Goal: Information Seeking & Learning: Learn about a topic

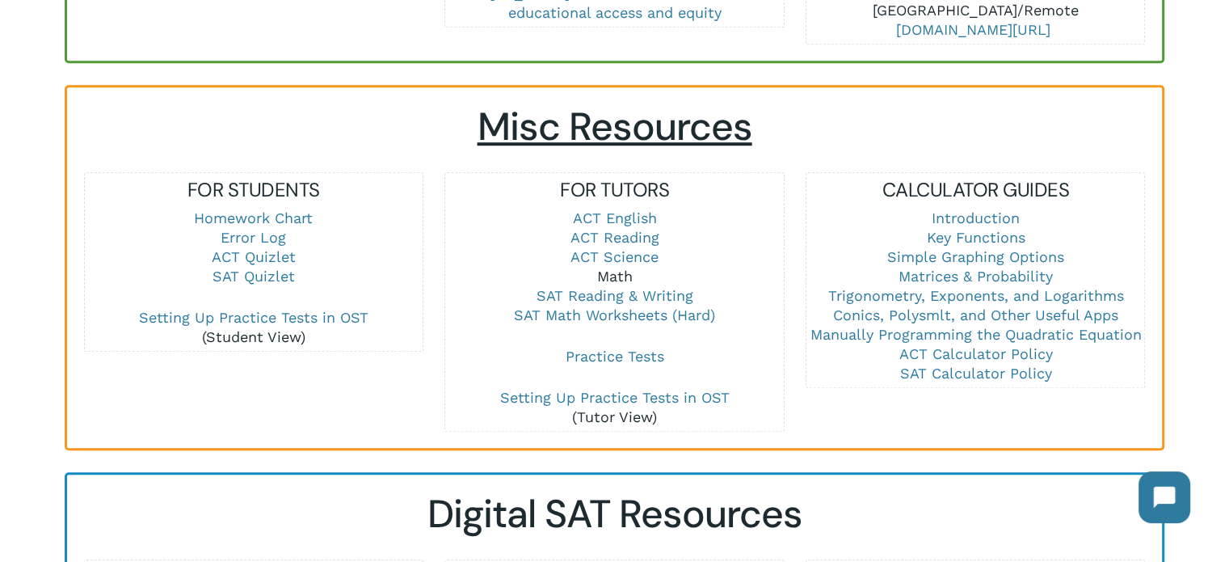
click at [612, 275] on link "Math" at bounding box center [615, 276] width 36 height 17
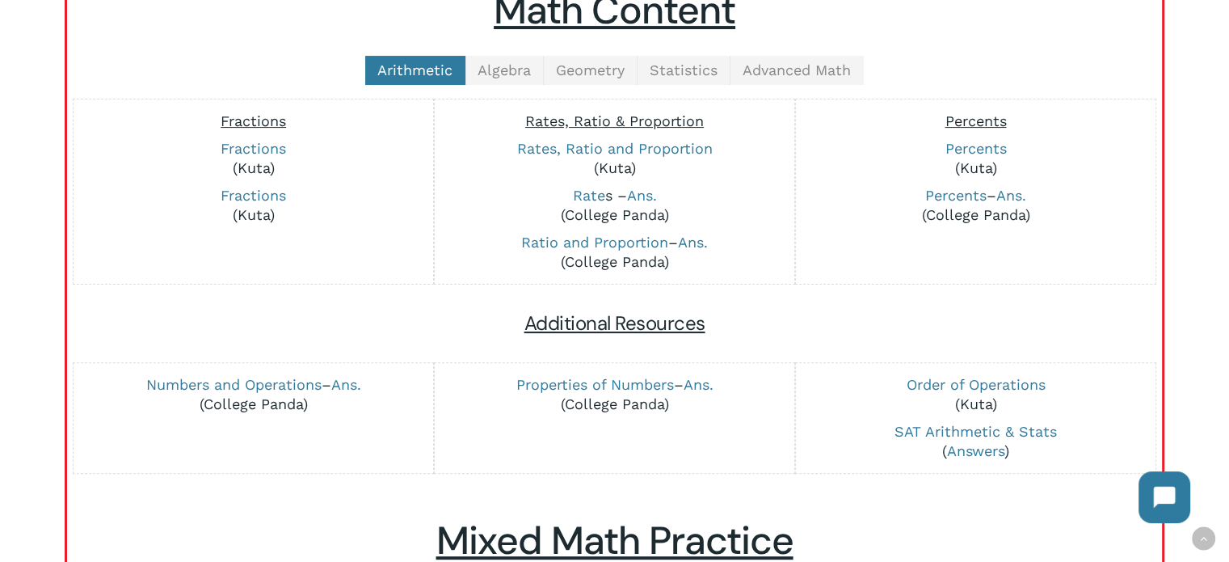
scroll to position [433, 0]
click at [501, 73] on span "Algebra" at bounding box center [504, 69] width 53 height 17
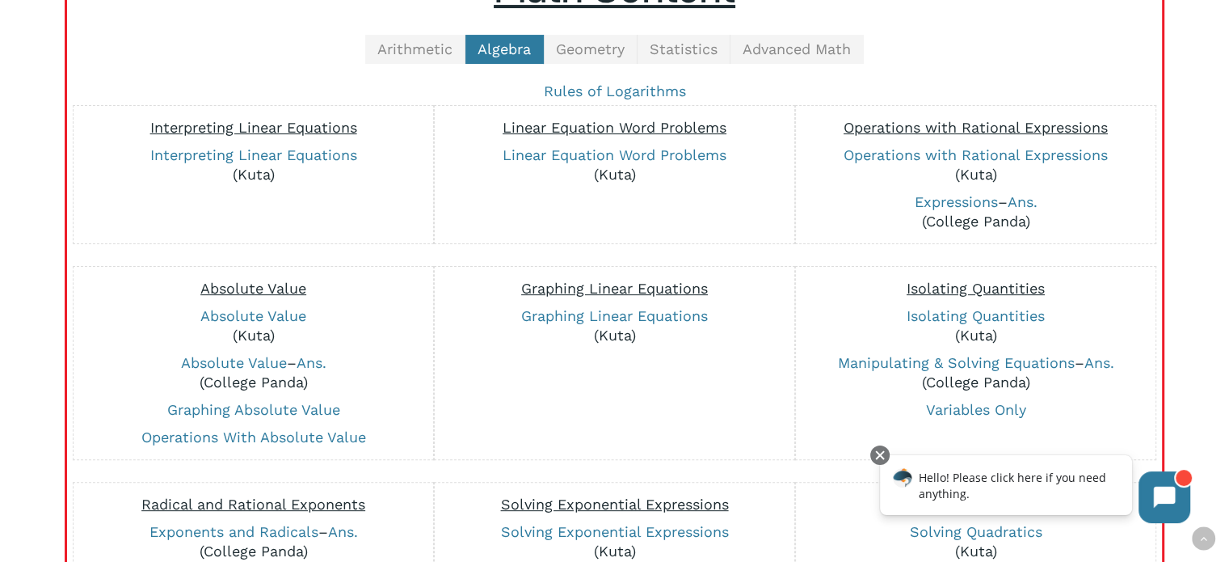
scroll to position [446, 0]
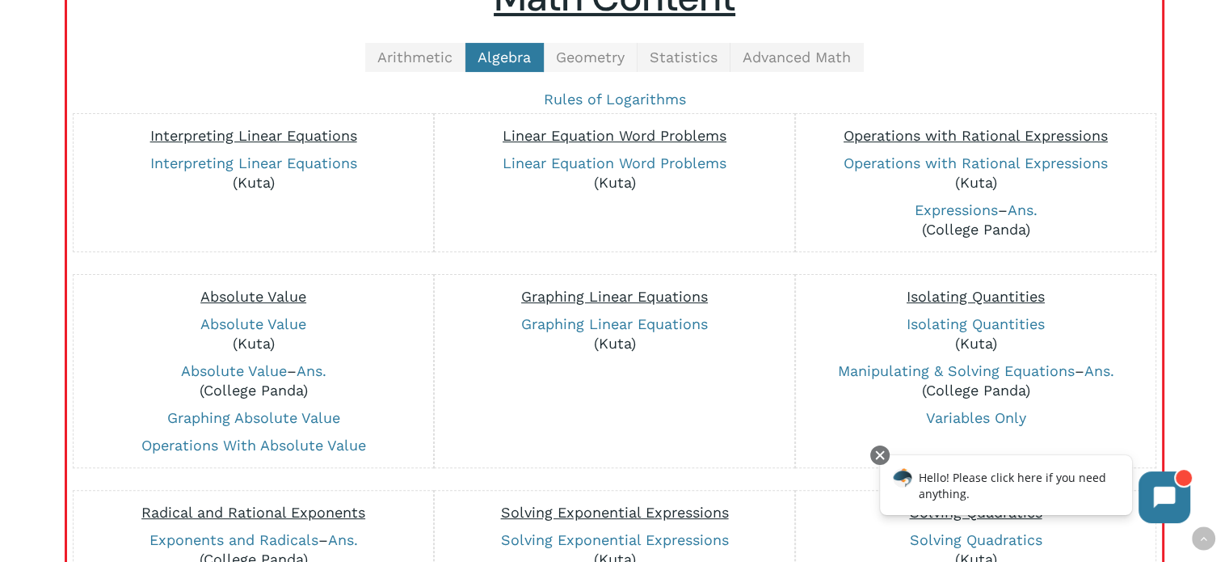
click at [597, 56] on span "Geometry" at bounding box center [590, 56] width 69 height 17
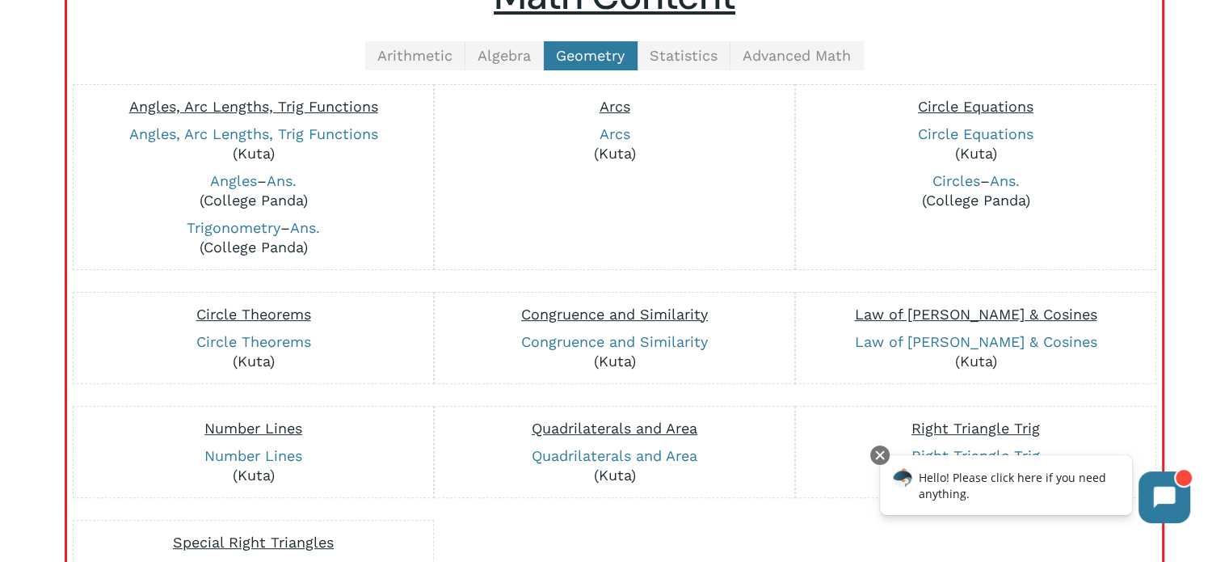
scroll to position [180, 0]
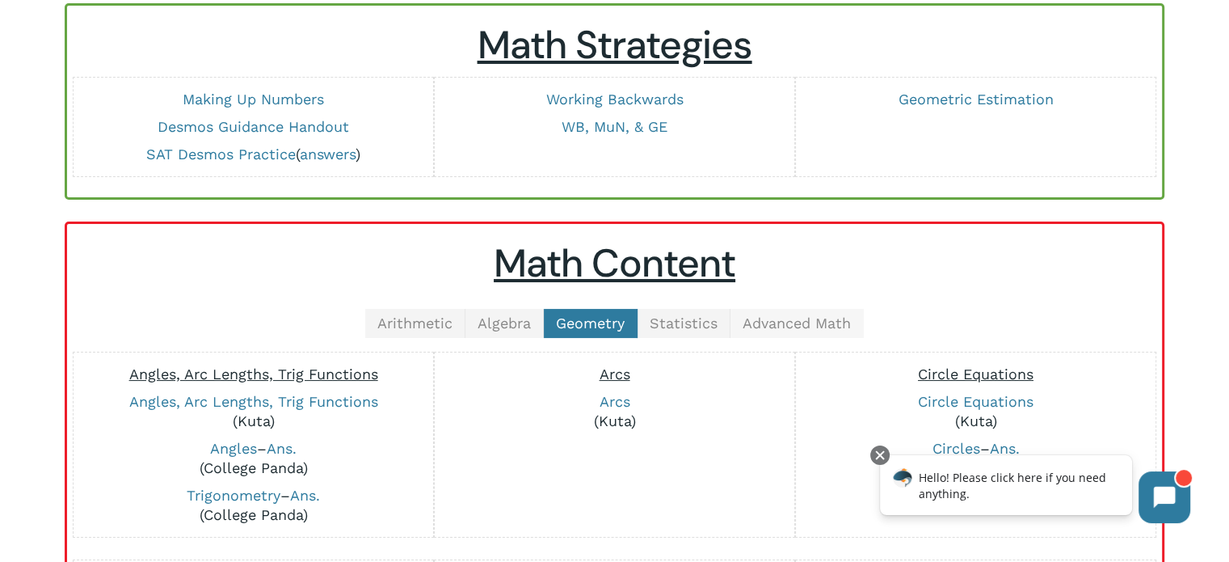
click at [779, 309] on link "Advanced Math" at bounding box center [797, 323] width 133 height 29
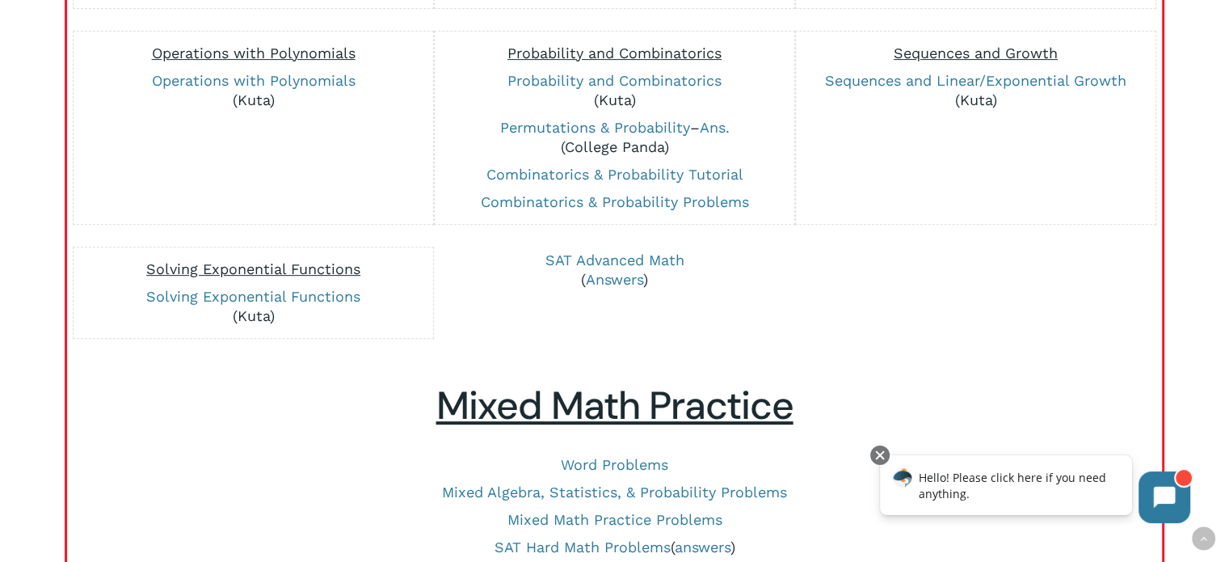
scroll to position [663, 0]
